Goal: Transaction & Acquisition: Purchase product/service

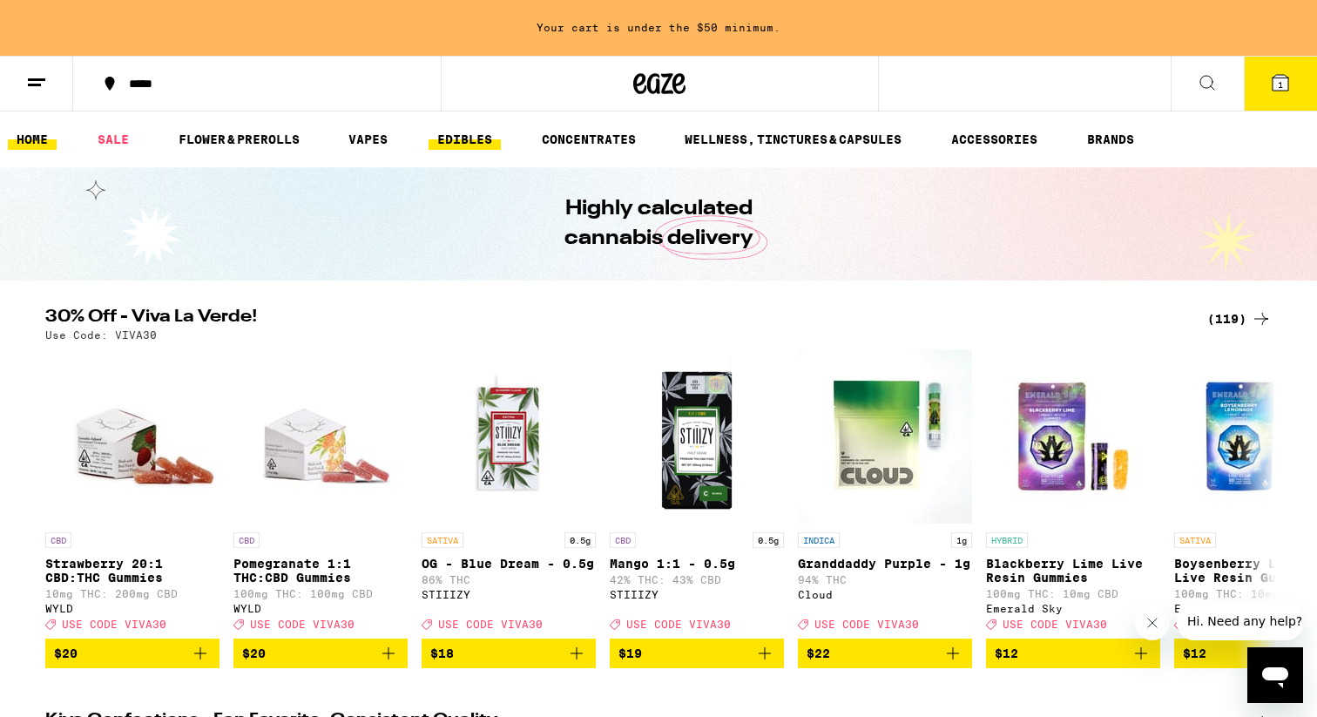
click at [470, 139] on link "EDIBLES" at bounding box center [465, 139] width 72 height 21
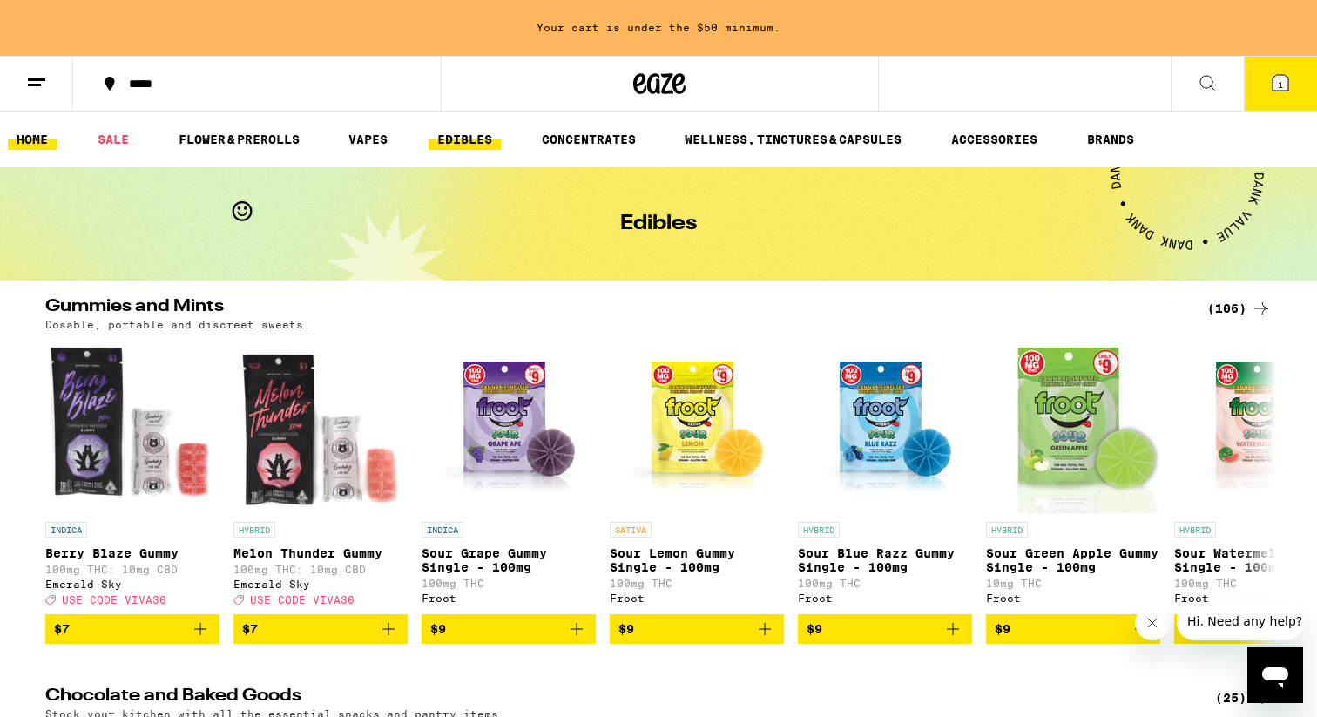
click at [47, 143] on link "HOME" at bounding box center [32, 139] width 49 height 21
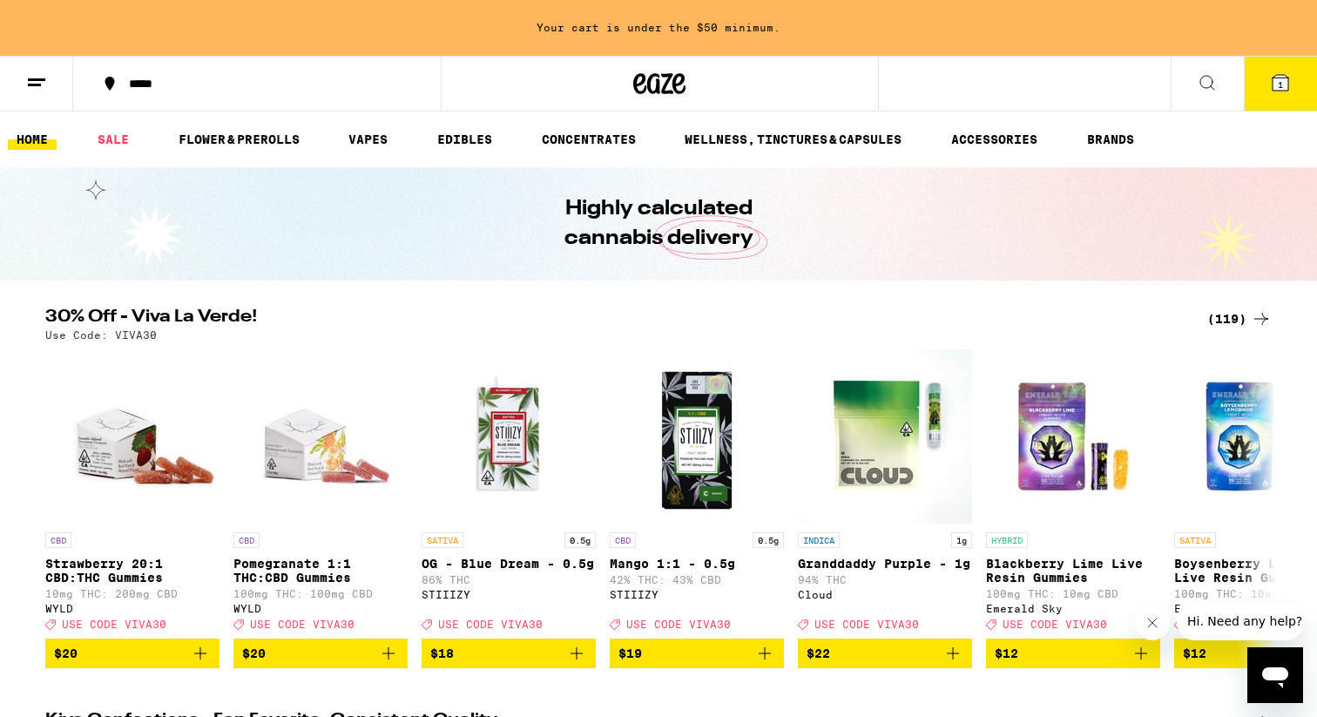
click at [1232, 321] on div "(119)" at bounding box center [1239, 318] width 64 height 21
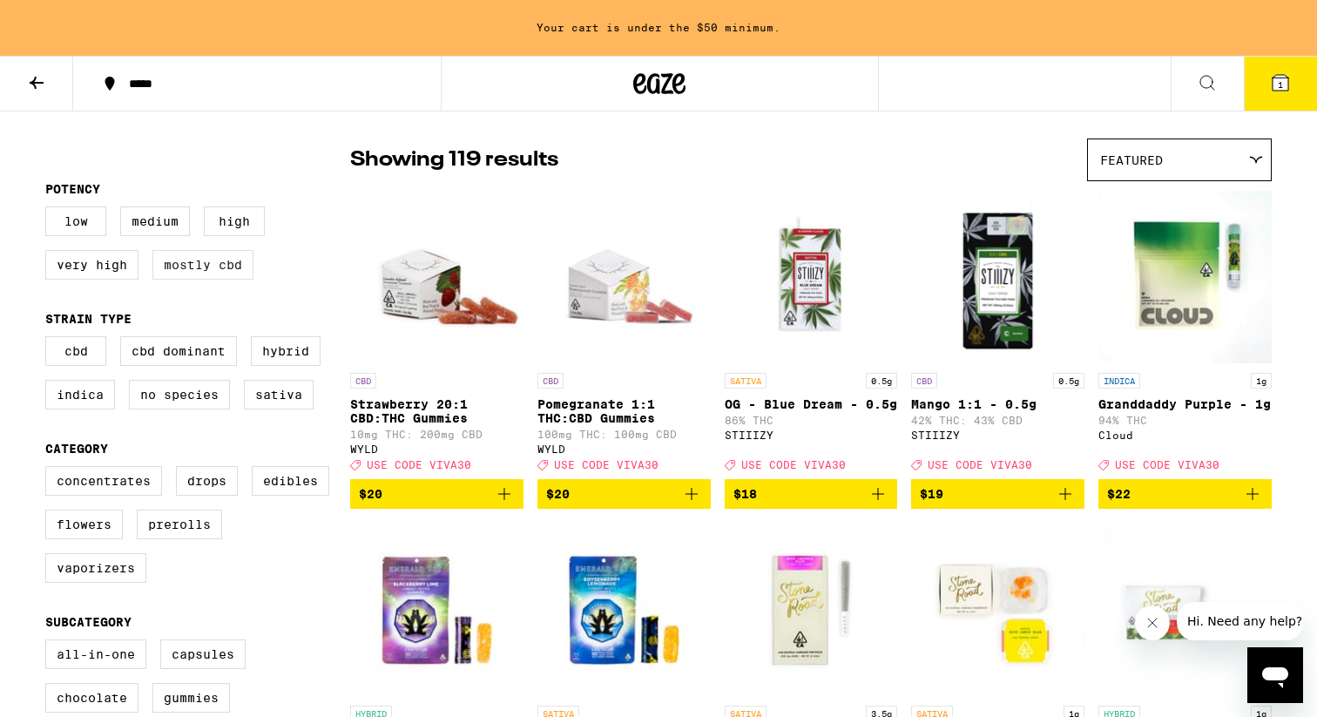
scroll to position [138, 0]
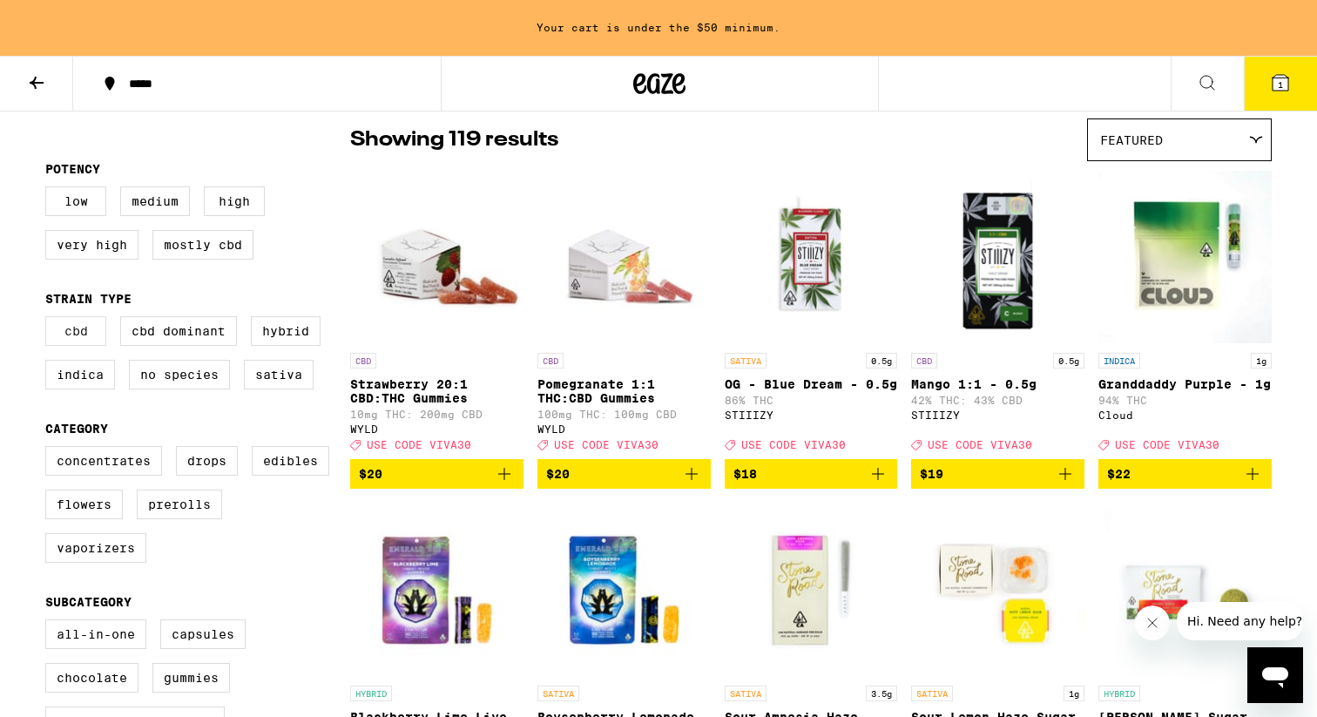
click at [91, 343] on label "CBD" at bounding box center [75, 331] width 61 height 30
click at [50, 320] on input "CBD" at bounding box center [49, 319] width 1 height 1
checkbox input "true"
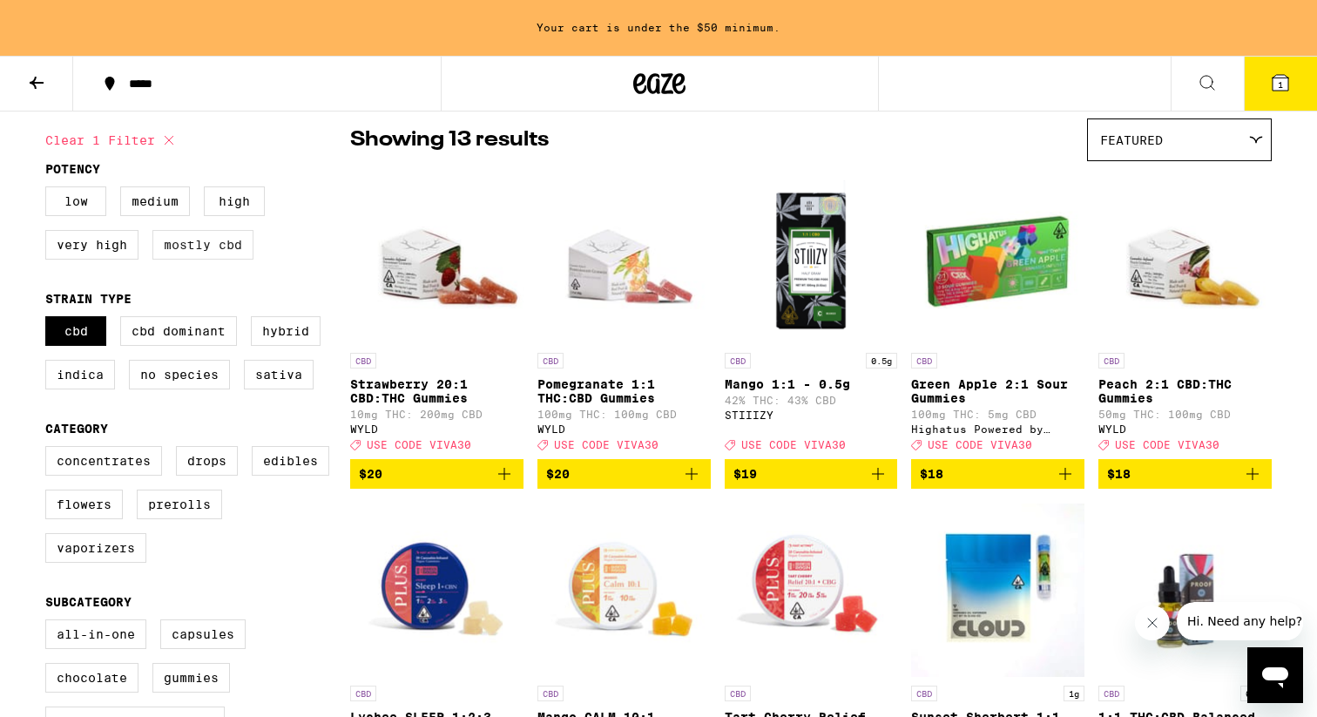
click at [231, 247] on label "Mostly CBD" at bounding box center [202, 245] width 101 height 30
click at [50, 190] on input "Mostly CBD" at bounding box center [49, 189] width 1 height 1
checkbox input "true"
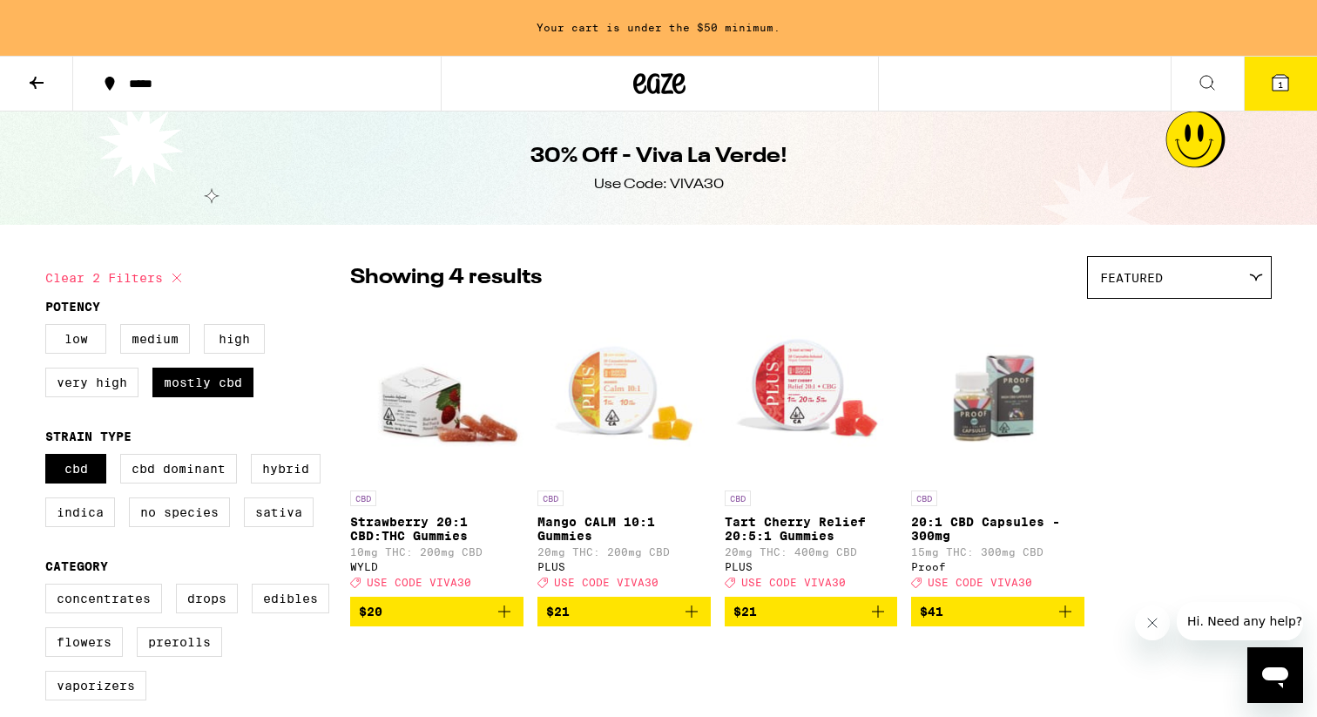
click at [34, 92] on button at bounding box center [36, 84] width 73 height 55
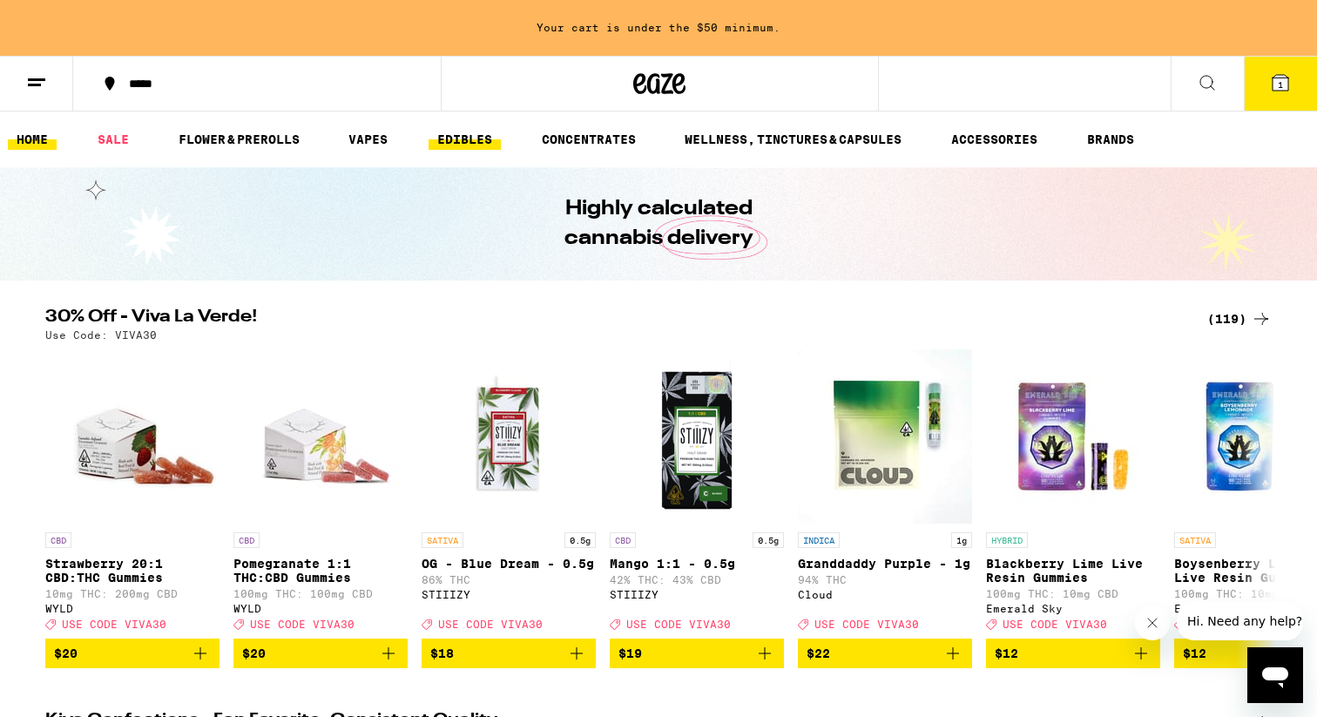
click at [466, 148] on link "EDIBLES" at bounding box center [465, 139] width 72 height 21
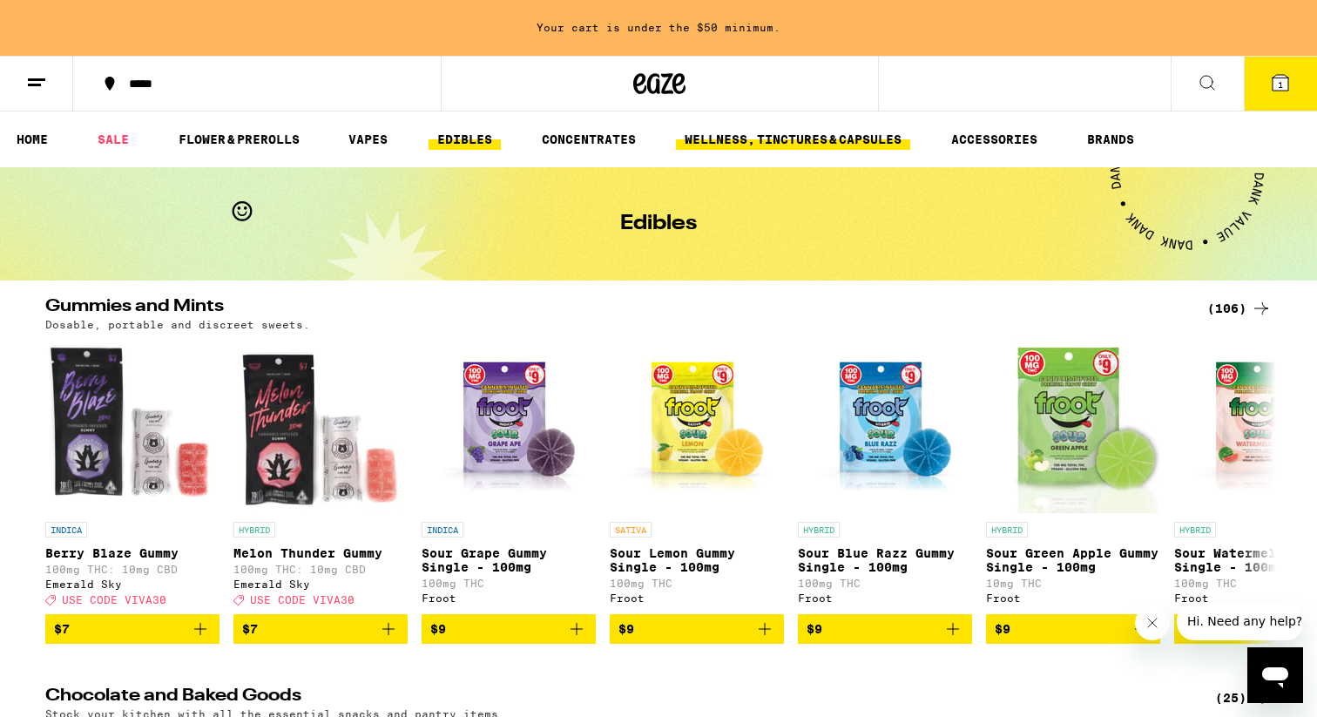
click at [737, 134] on link "WELLNESS, TINCTURES & CAPSULES" at bounding box center [793, 139] width 234 height 21
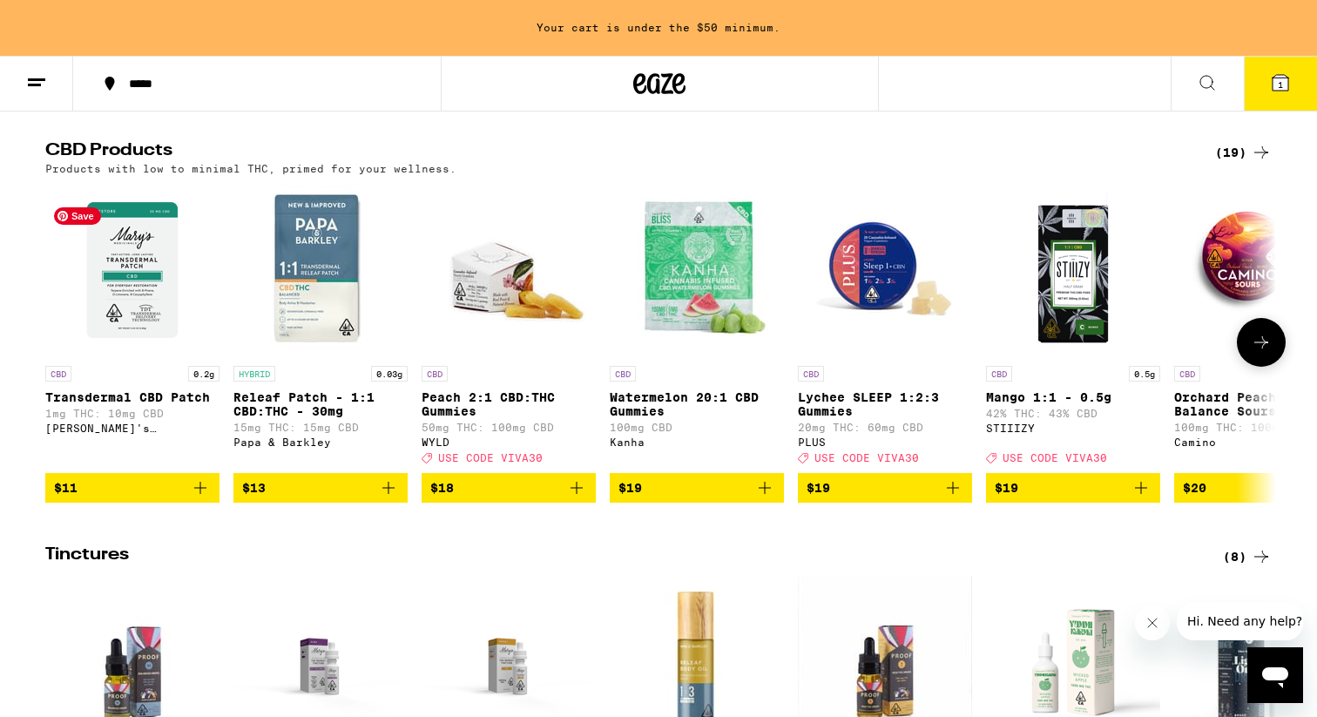
scroll to position [557, 0]
